Goal: Navigation & Orientation: Go to known website

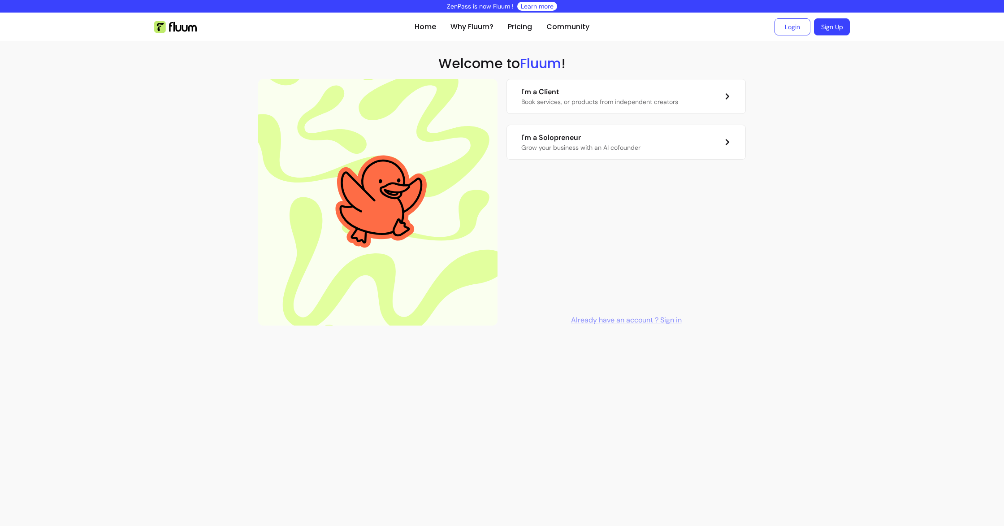
click at [133, 278] on section "Home Why Fluum? Pricing Community Login Sign Up open navigation menu Welcome to…" at bounding box center [502, 173] width 1004 height 320
click at [436, 26] on ul "Home Why Fluum? Pricing Community" at bounding box center [502, 27] width 175 height 29
click at [429, 28] on link "Home" at bounding box center [426, 27] width 22 height 11
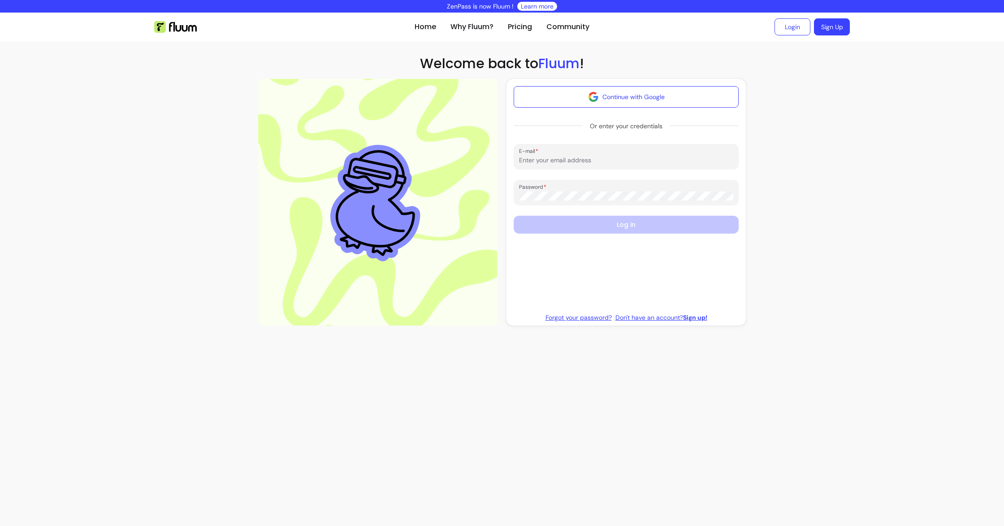
click at [870, 143] on section "Home Why Fluum? Pricing Community Login Sign Up open navigation menu Welcome ba…" at bounding box center [502, 173] width 1004 height 320
click at [431, 31] on link "Home" at bounding box center [426, 27] width 22 height 11
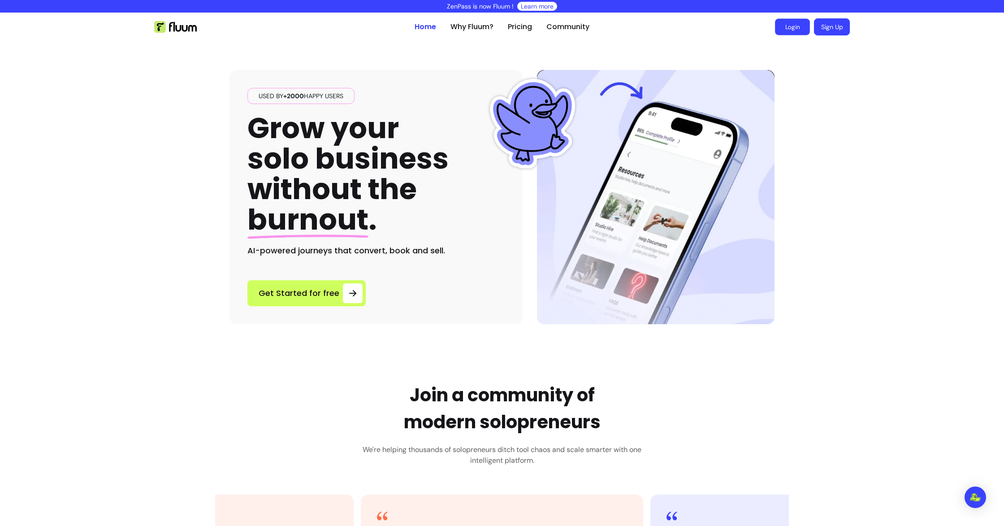
click at [787, 28] on link "Login" at bounding box center [792, 27] width 35 height 17
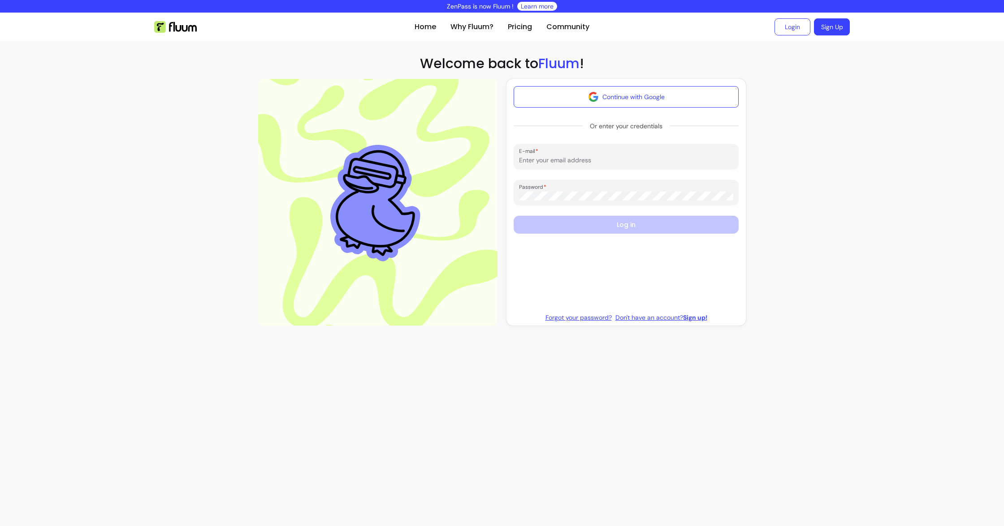
click at [831, 26] on link "Sign Up" at bounding box center [832, 26] width 36 height 17
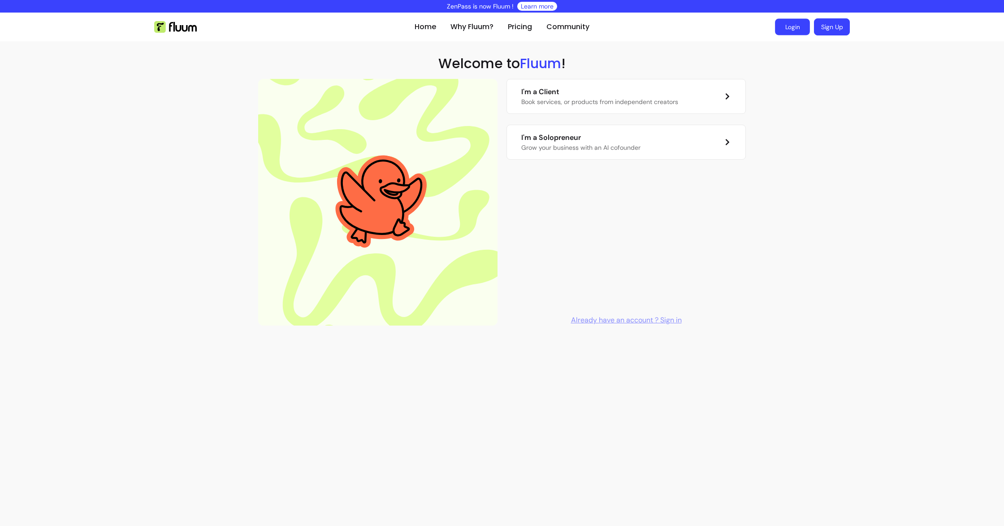
click at [792, 28] on link "Login" at bounding box center [792, 27] width 35 height 17
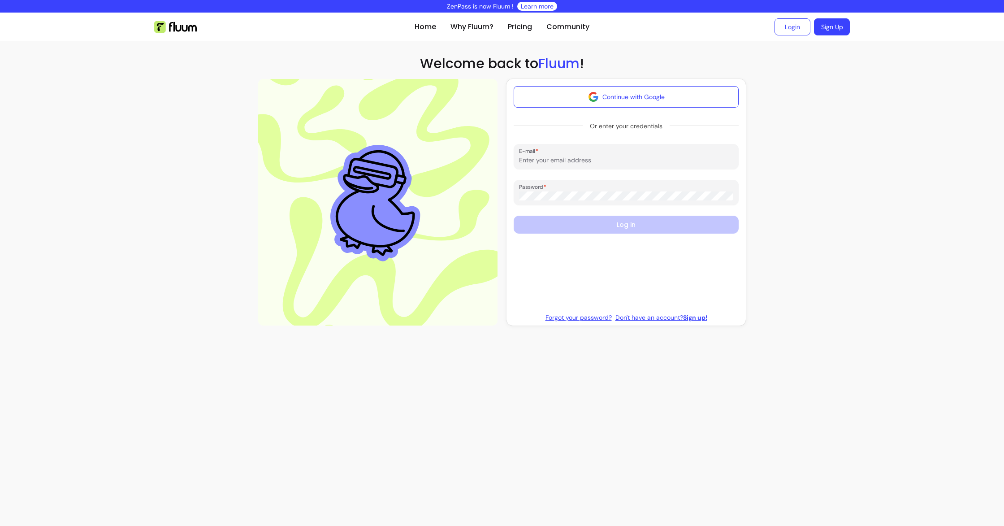
drag, startPoint x: 820, startPoint y: 144, endPoint x: 602, endPoint y: 11, distance: 255.5
click at [818, 144] on section "Home Why Fluum? Pricing Community Login Sign Up open navigation menu Welcome ba…" at bounding box center [502, 173] width 1004 height 320
